Goal: Task Accomplishment & Management: Manage account settings

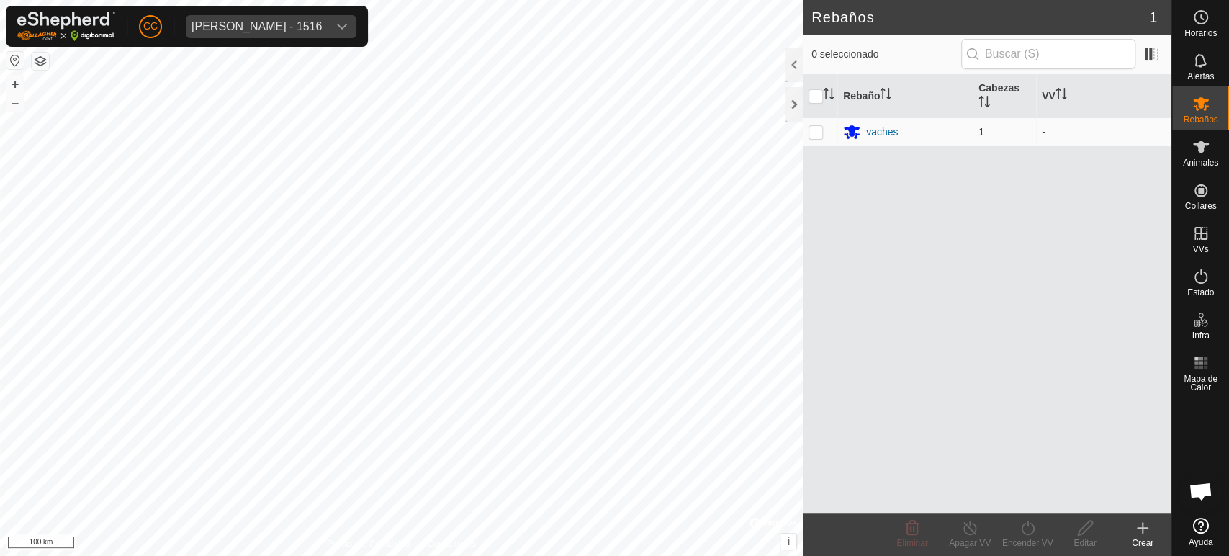
scroll to position [302, 0]
click at [288, 30] on div "[PERSON_NAME] - 1516" at bounding box center [257, 27] width 130 height 12
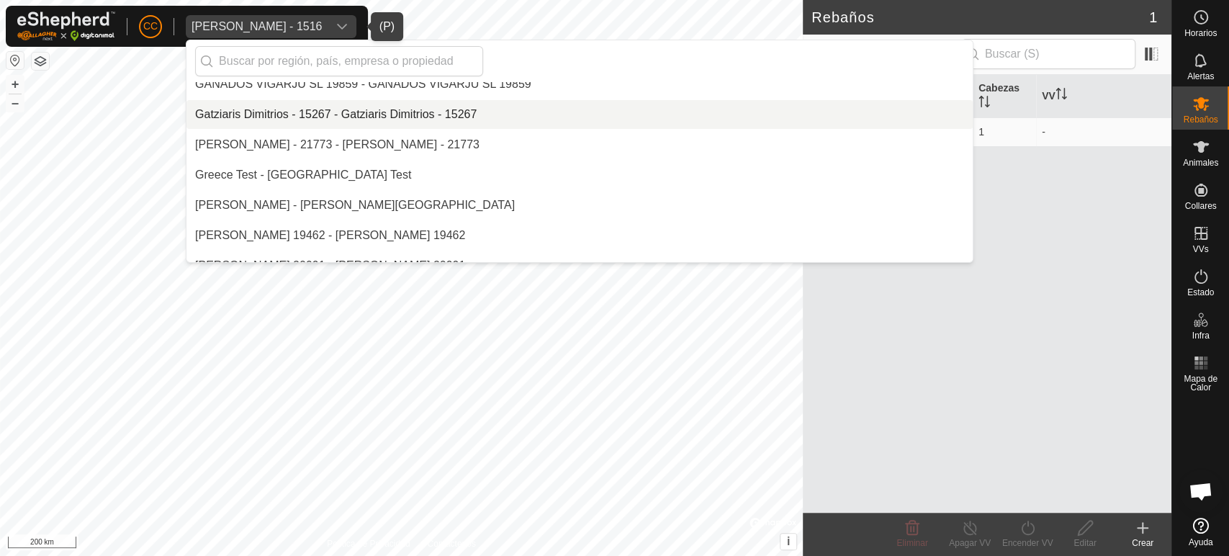
scroll to position [4695, 0]
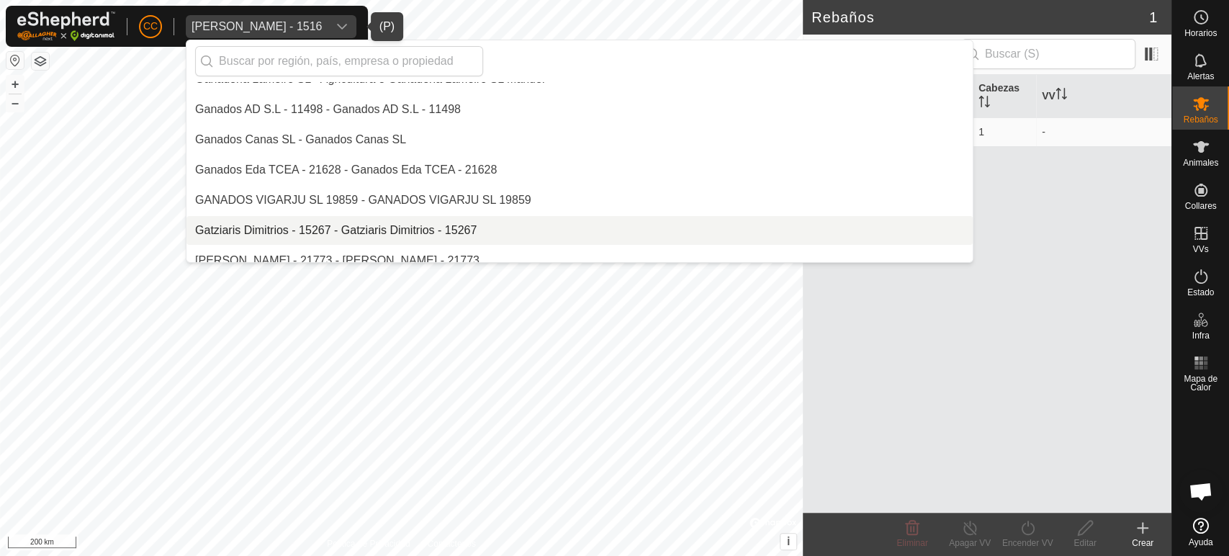
click at [760, 121] on div "20738 - EL [PERSON_NAME] SCP [PERSON_NAME] - 21738 - [PERSON_NAME] - 21738 [PER…" at bounding box center [580, 172] width 786 height 180
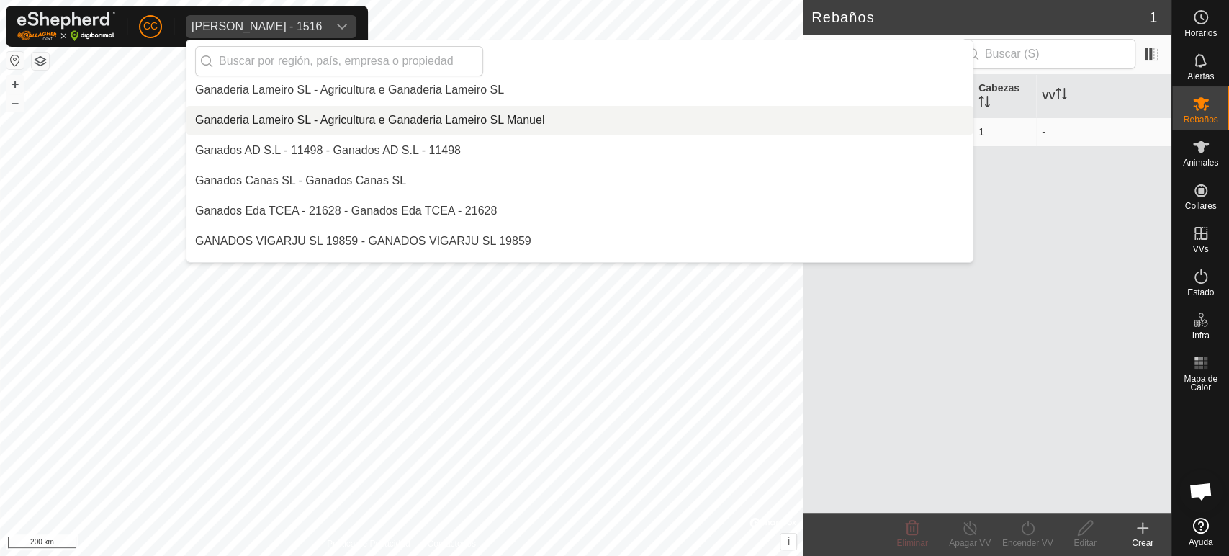
click at [760, 121] on div "20738 - EL [PERSON_NAME] SCP [PERSON_NAME] - 21738 - [PERSON_NAME] - 21738 [PER…" at bounding box center [580, 172] width 786 height 180
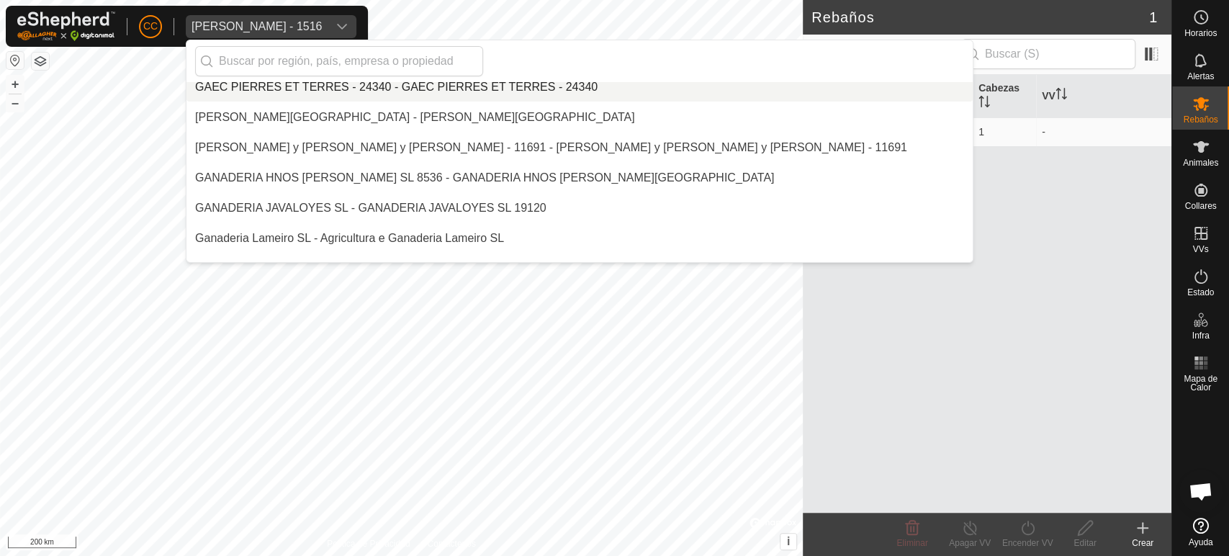
scroll to position [4537, 0]
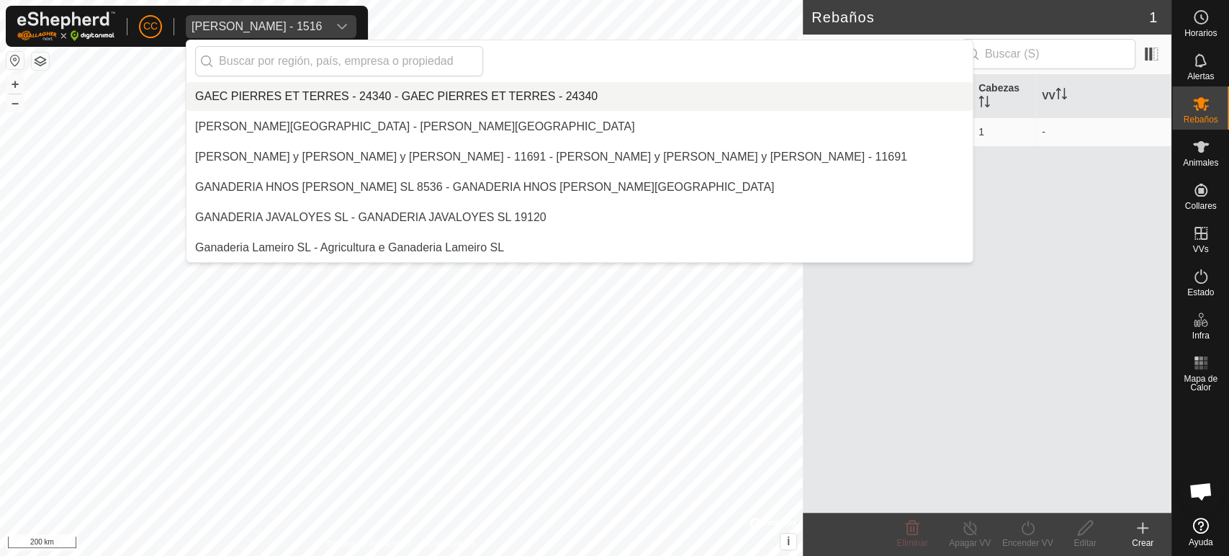
click at [562, 96] on li "GAEC PIERRES ET TERRES - 24340 - GAEC PIERRES ET TERRES - 24340" at bounding box center [580, 96] width 786 height 29
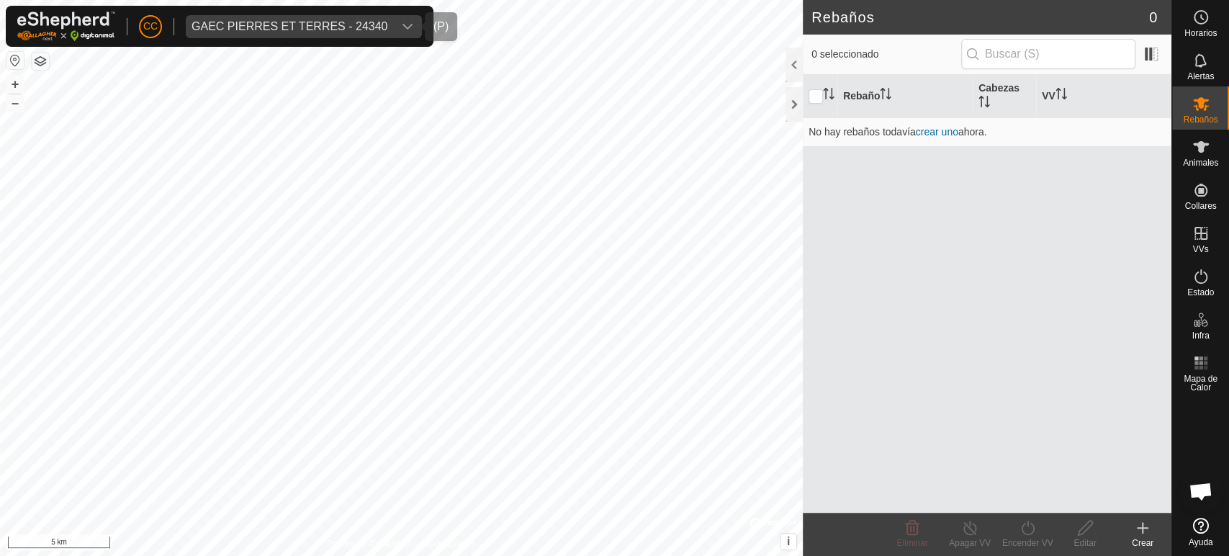
scroll to position [9618, 0]
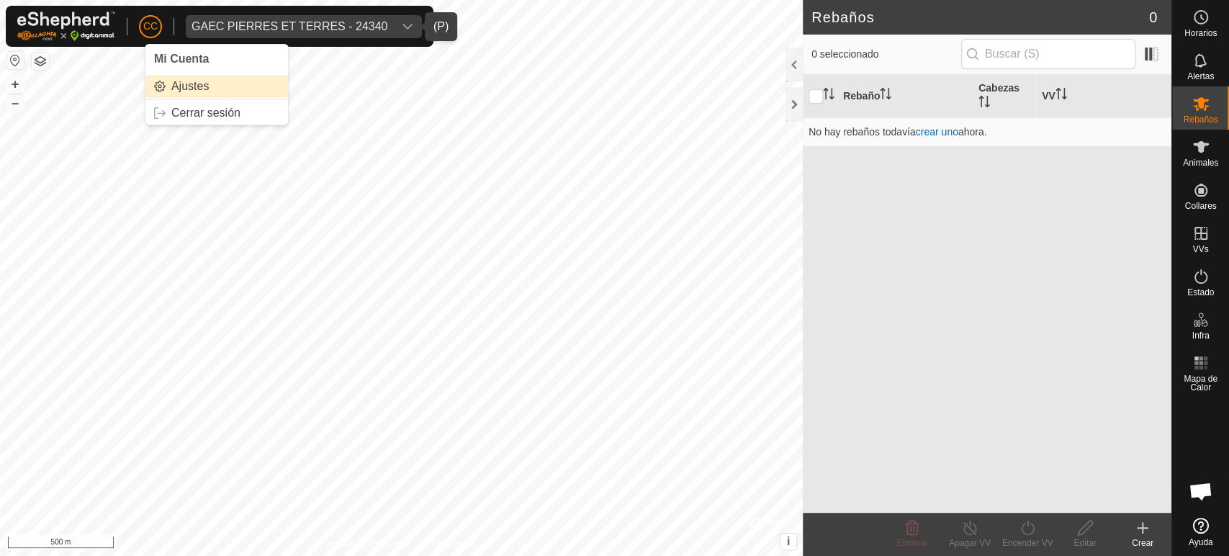
click at [184, 86] on link "Ajustes" at bounding box center [216, 86] width 143 height 23
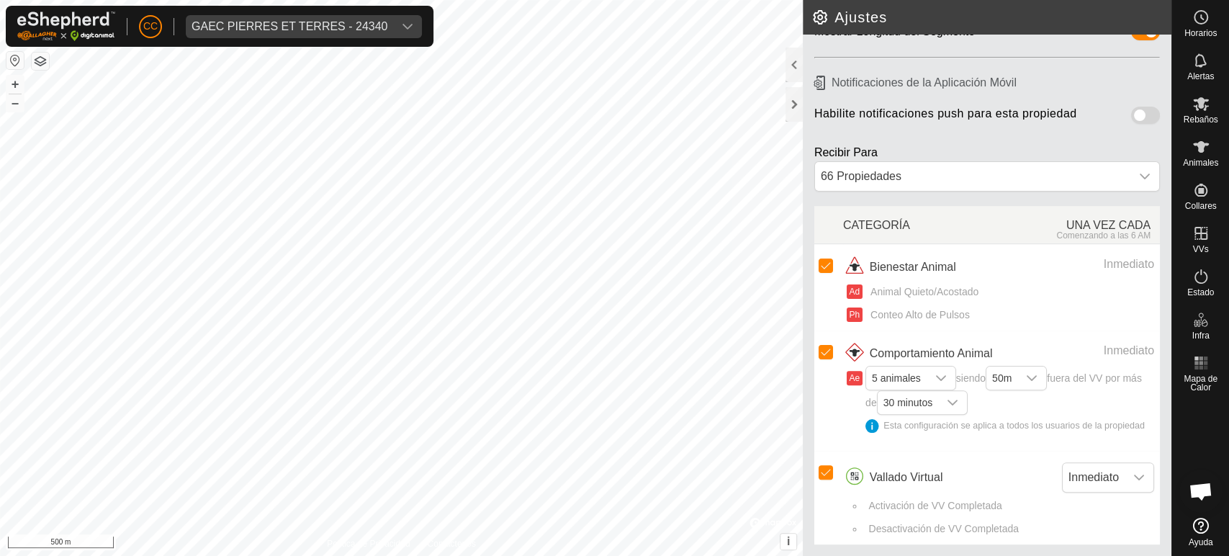
scroll to position [139, 0]
click at [410, 26] on icon "dropdown trigger" at bounding box center [408, 27] width 10 height 6
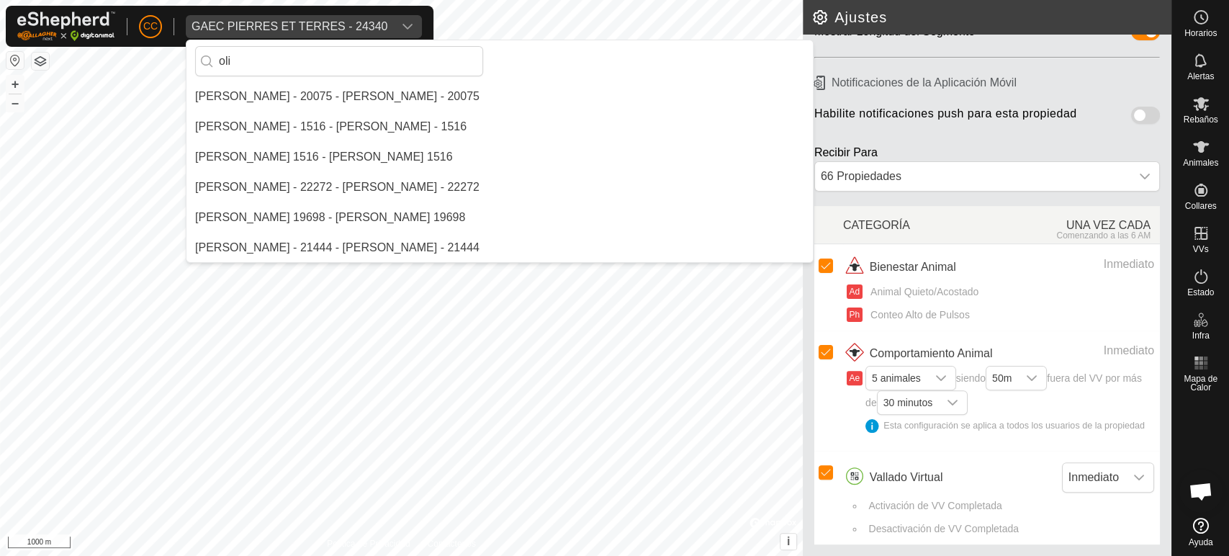
scroll to position [30, 0]
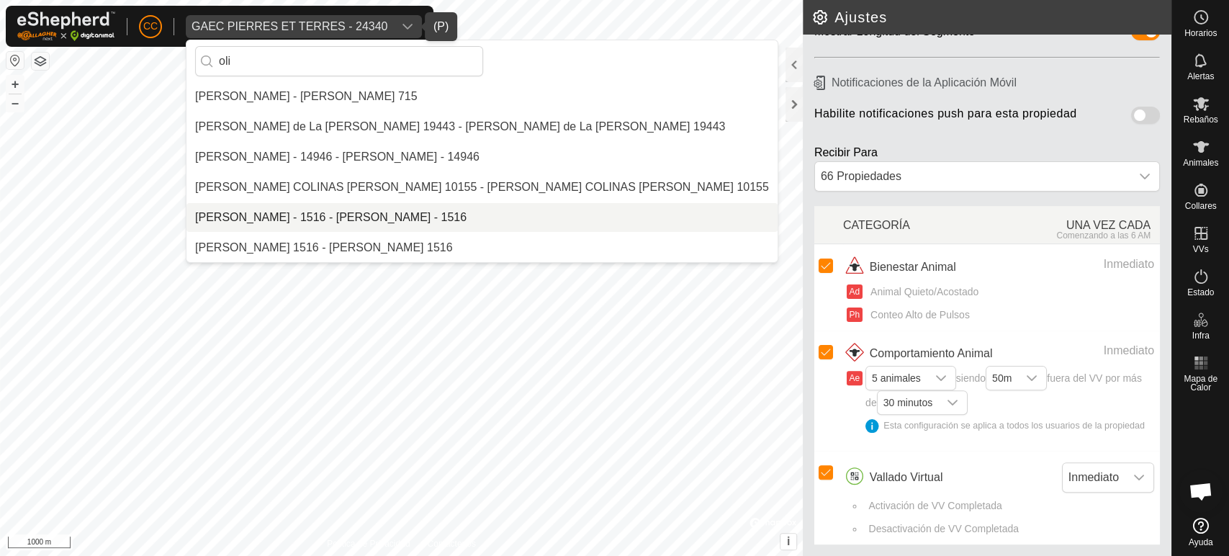
type input "oli"
click at [368, 210] on li "[PERSON_NAME] - 1516 - [PERSON_NAME] - 1516" at bounding box center [482, 217] width 591 height 29
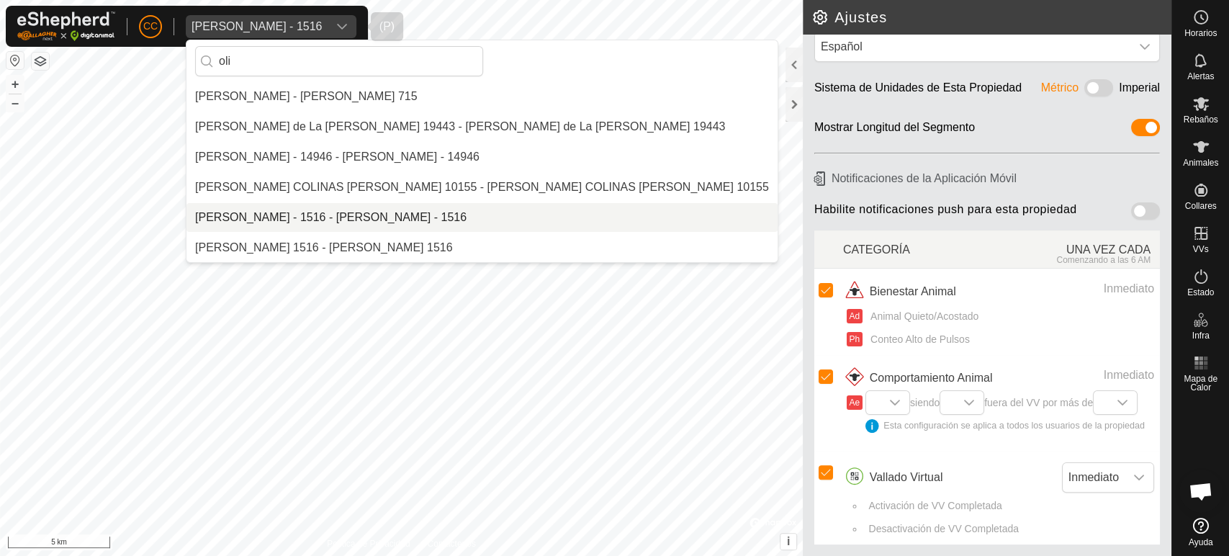
scroll to position [68, 0]
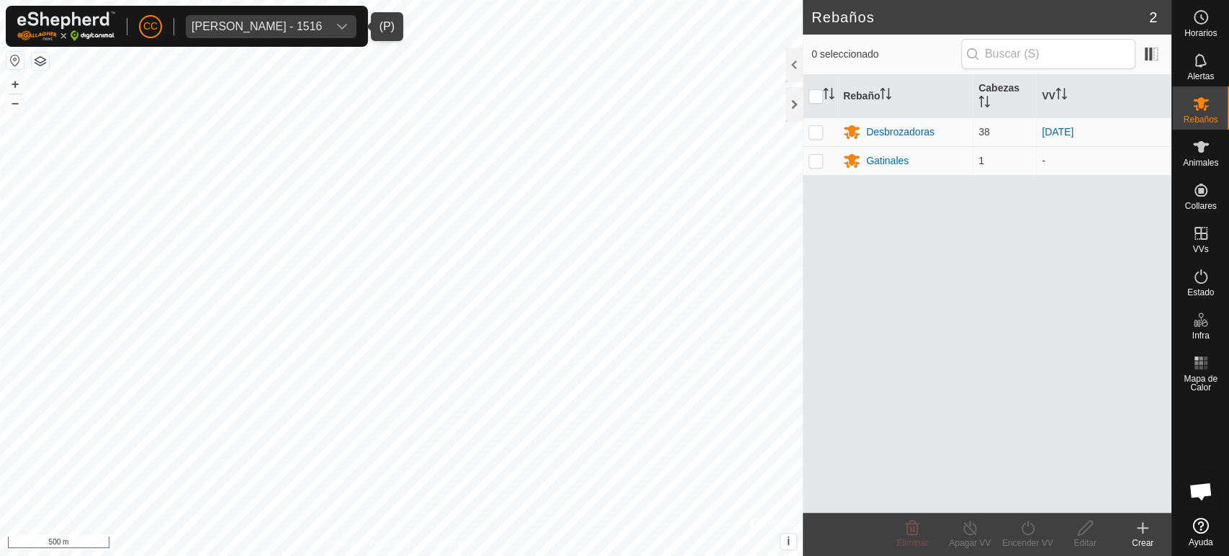
click at [348, 24] on icon "dropdown trigger" at bounding box center [342, 27] width 12 height 12
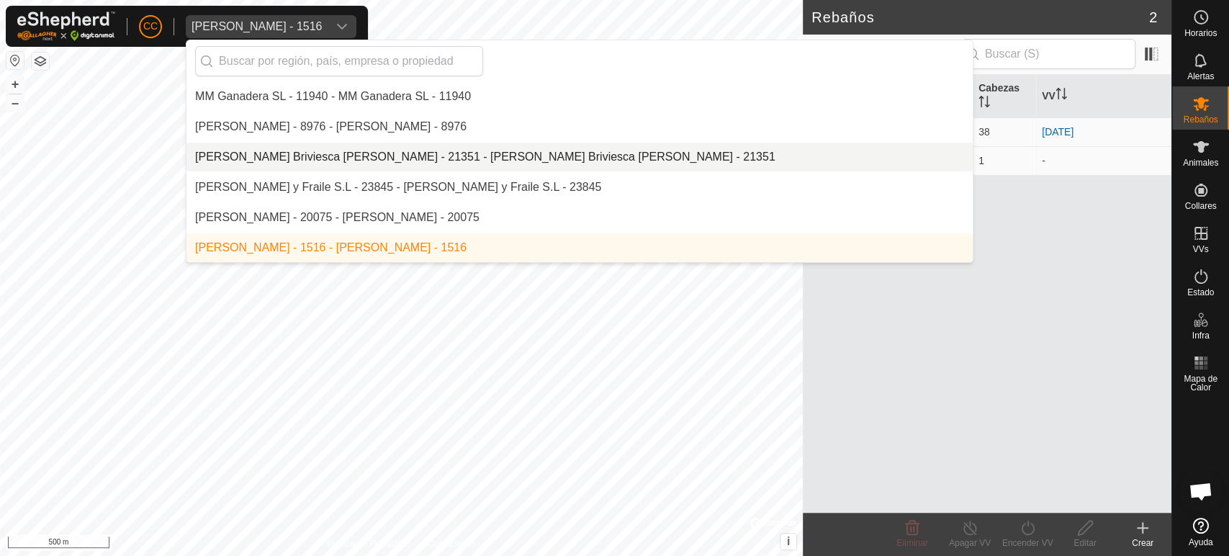
scroll to position [9698, 0]
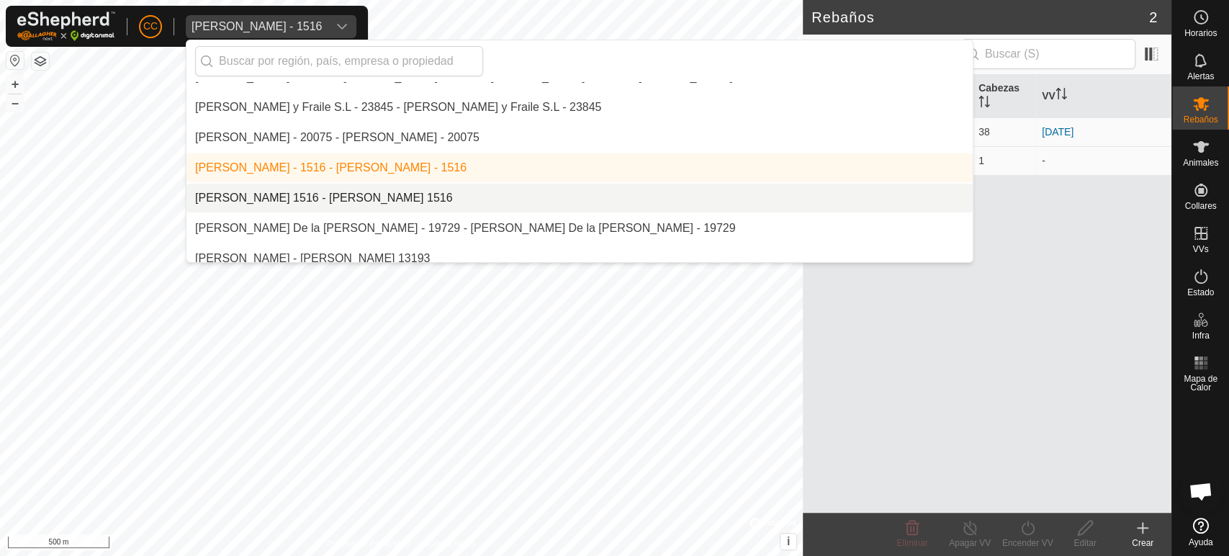
click at [410, 198] on li "[PERSON_NAME] 1516 - [PERSON_NAME] 1516" at bounding box center [580, 198] width 786 height 29
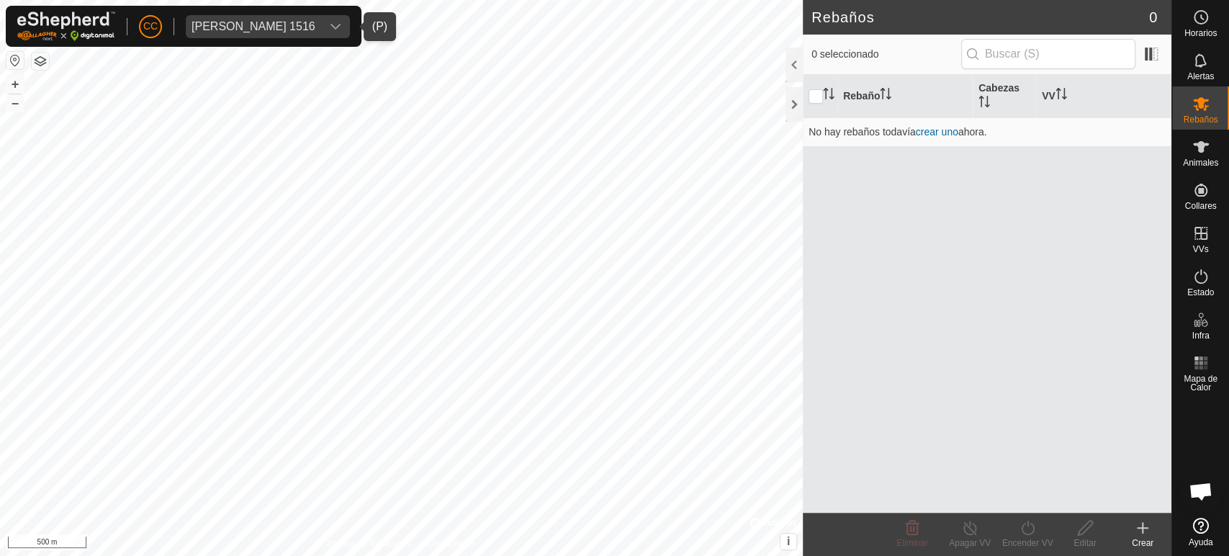
click at [341, 27] on icon "dropdown trigger" at bounding box center [336, 27] width 10 height 6
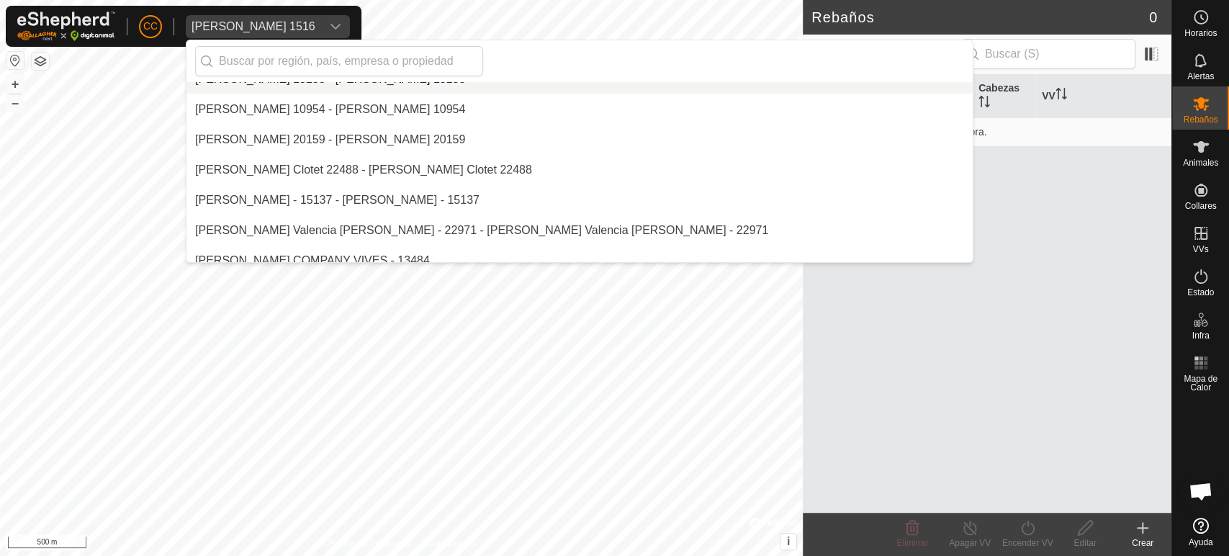
scroll to position [9950, 0]
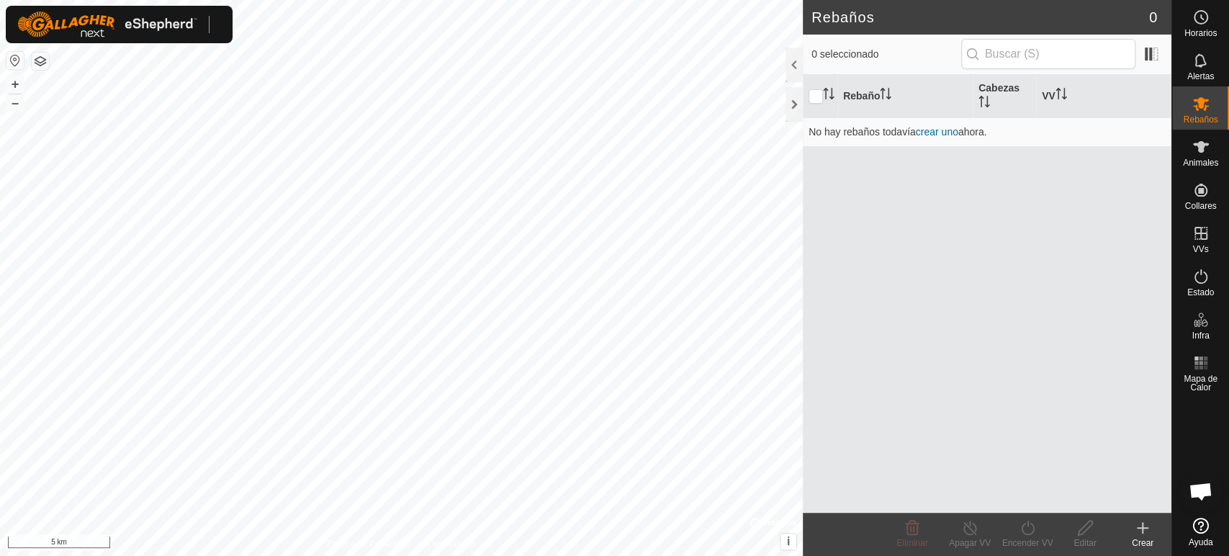
scroll to position [302, 0]
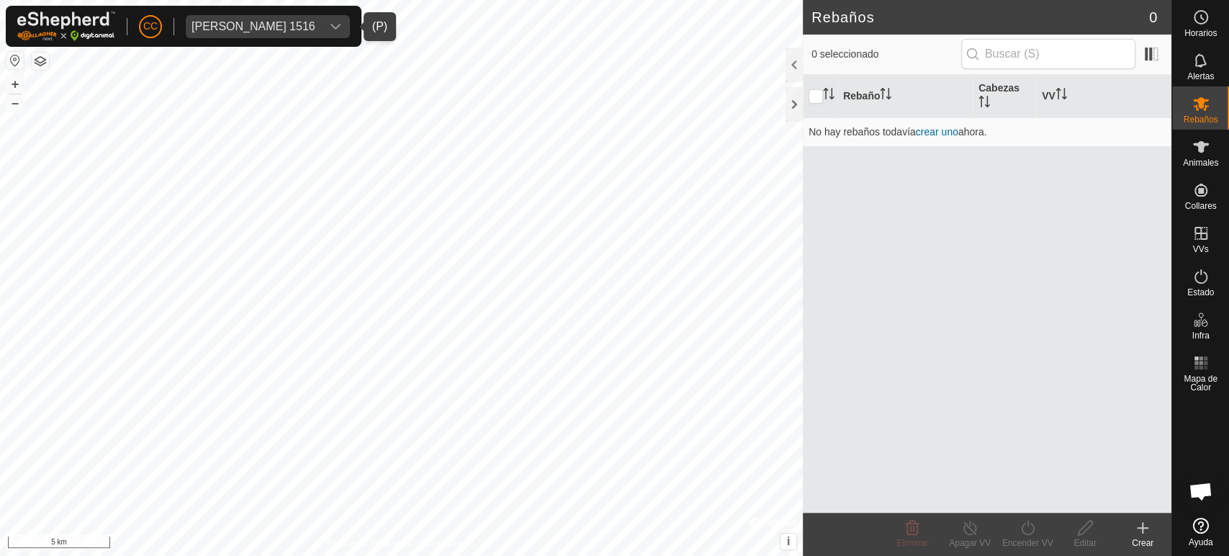
click at [341, 27] on icon "dropdown trigger" at bounding box center [336, 27] width 10 height 6
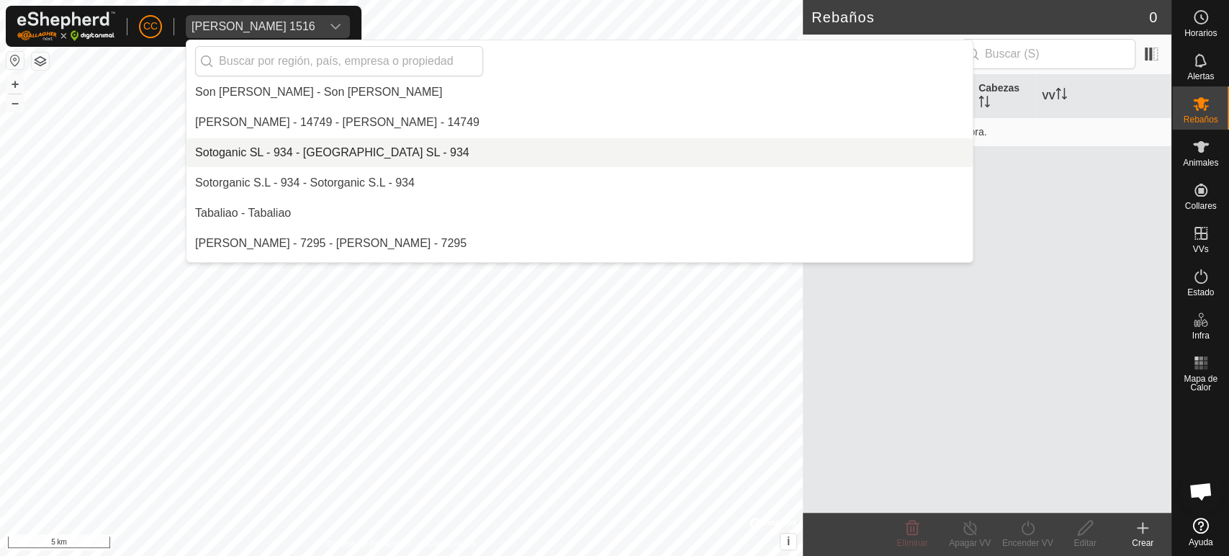
scroll to position [11729, 0]
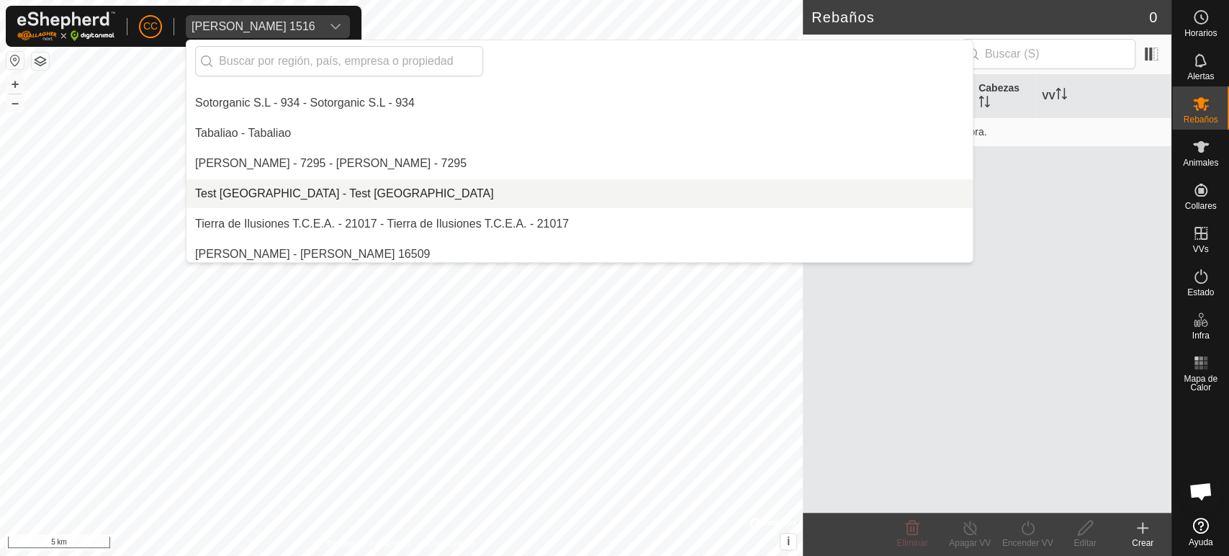
click at [262, 188] on li "Test [GEOGRAPHIC_DATA] - Test [GEOGRAPHIC_DATA]" at bounding box center [580, 193] width 786 height 29
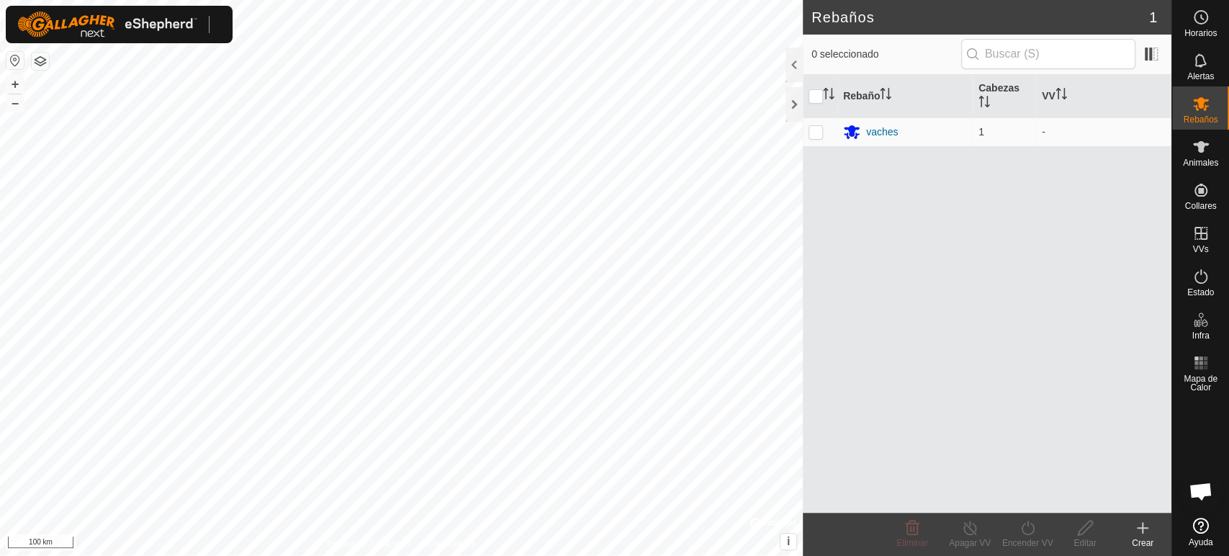
scroll to position [302, 0]
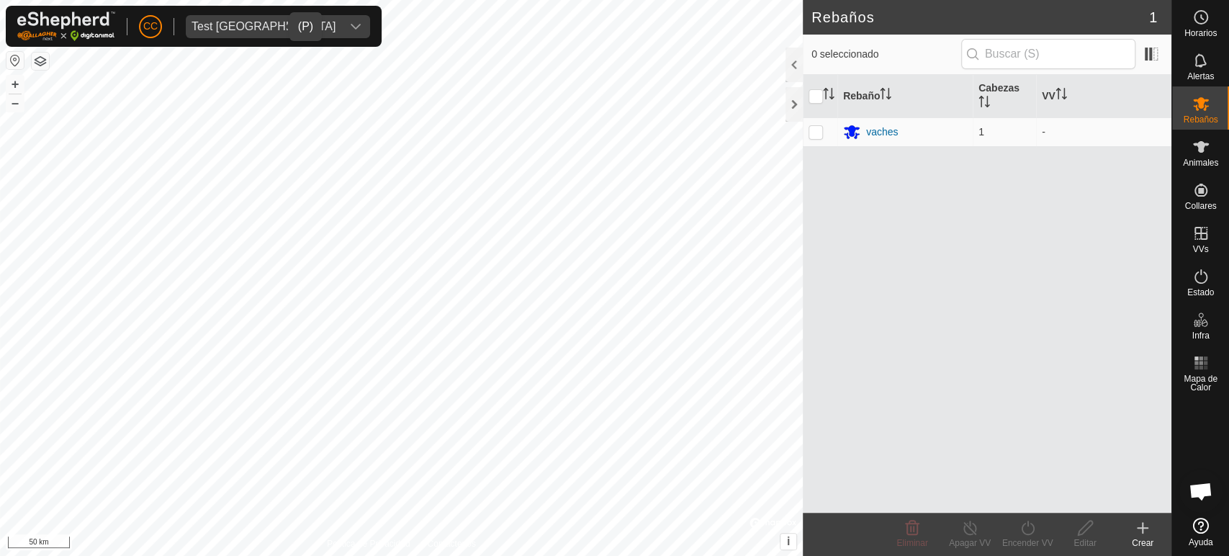
click at [351, 24] on icon "dropdown trigger" at bounding box center [356, 27] width 10 height 6
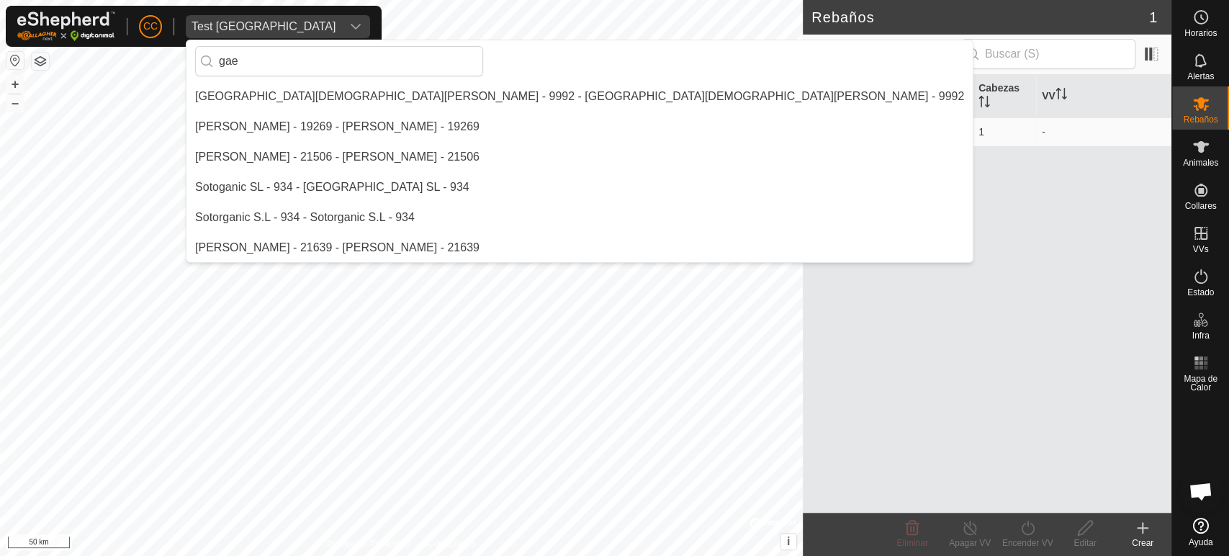
scroll to position [0, 0]
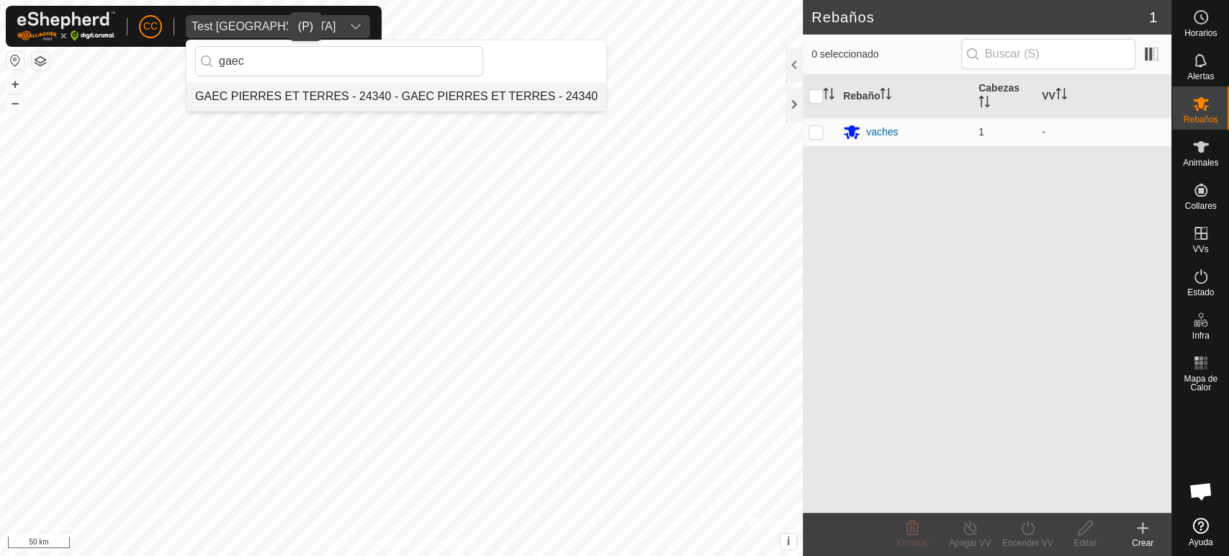
type input "gaec"
click at [331, 96] on li "GAEC PIERRES ET TERRES - 24340 - GAEC PIERRES ET TERRES - 24340" at bounding box center [397, 96] width 420 height 29
